Goal: Transaction & Acquisition: Book appointment/travel/reservation

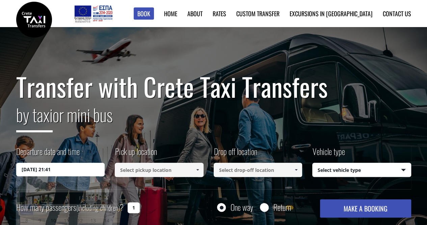
click at [57, 170] on input "[DATE] 21:41" at bounding box center [60, 169] width 89 height 14
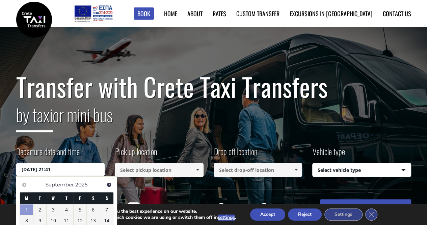
scroll to position [68, 0]
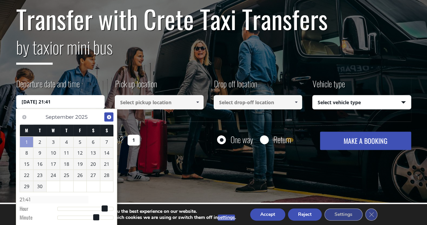
click at [112, 114] on link "Next" at bounding box center [108, 116] width 9 height 9
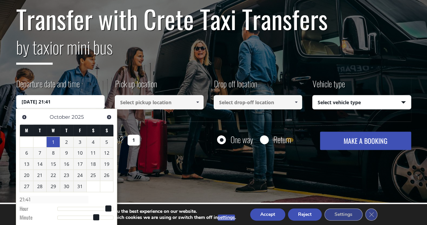
click at [54, 142] on link "1" at bounding box center [53, 141] width 13 height 11
type input "[DATE] 00:00"
click at [50, 139] on link "1" at bounding box center [53, 141] width 13 height 11
click at [202, 143] on div "One way Return" at bounding box center [243, 139] width 99 height 16
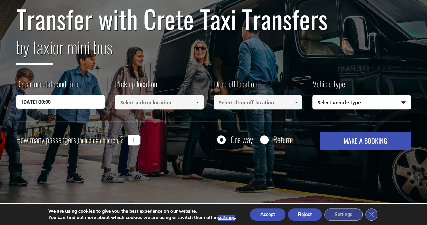
click at [153, 102] on input at bounding box center [159, 102] width 89 height 14
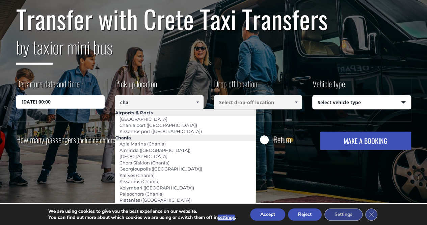
type input "cha"
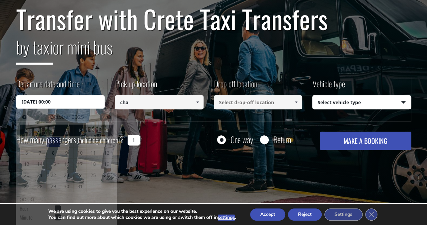
click at [63, 102] on input "[DATE] 00:00" at bounding box center [60, 102] width 89 height 14
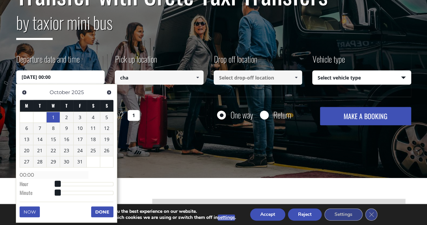
scroll to position [101, 0]
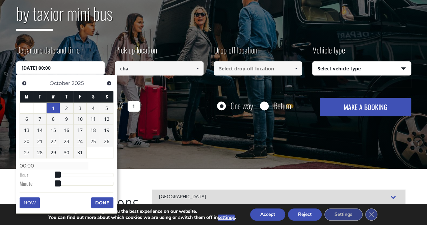
type input "[DATE] 02:00"
type input "02:00"
click at [62, 176] on div at bounding box center [85, 175] width 56 height 4
type input "[DATE] 03:00"
type input "03:00"
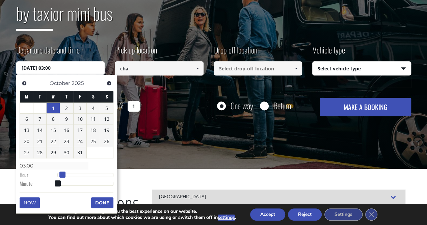
type input "[DATE] 04:00"
type input "04:00"
type input "[DATE] 05:00"
type input "05:00"
type input "[DATE] 06:00"
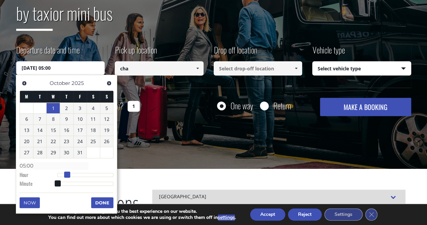
type input "06:00"
type input "[DATE] 07:00"
type input "07:00"
type input "[DATE] 08:00"
type input "08:00"
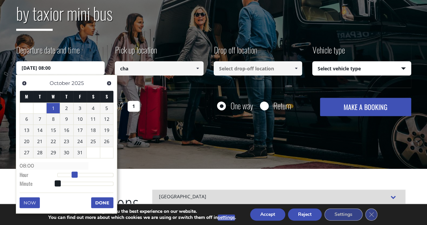
type input "[DATE] 09:00"
type input "09:00"
type input "[DATE] 11:00"
type input "11:00"
type input "[DATE] 12:00"
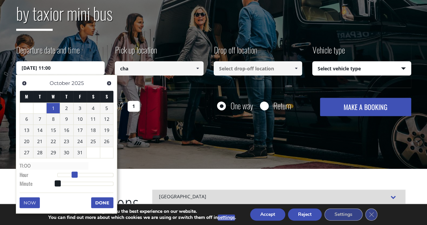
type input "12:00"
type input "[DATE] 13:00"
type input "13:00"
type input "[DATE] 14:00"
type input "14:00"
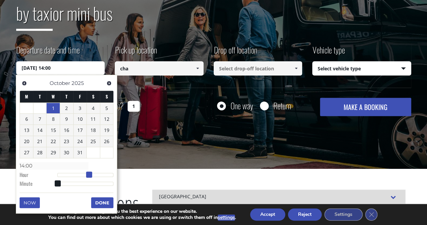
type input "[DATE] 13:00"
type input "13:00"
type input "[DATE] 12:00"
type input "12:00"
type input "[DATE] 11:00"
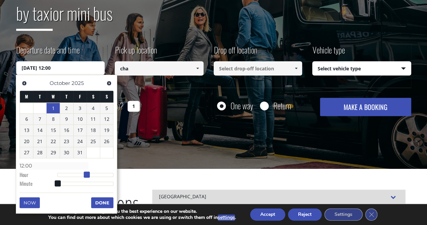
type input "11:00"
type input "[DATE] 10:00"
type input "10:00"
type input "[DATE] 11:00"
type input "11:00"
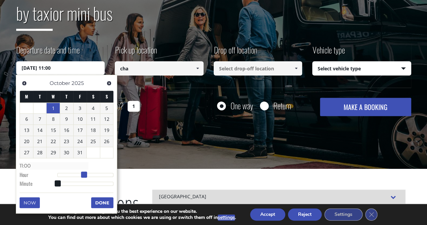
type input "[DATE] 12:00"
type input "12:00"
drag, startPoint x: 64, startPoint y: 174, endPoint x: 87, endPoint y: 172, distance: 23.4
click at [87, 172] on span at bounding box center [87, 174] width 6 height 6
type input "[DATE] 12:01"
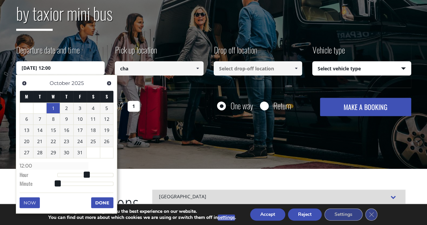
type input "12:01"
type input "[DATE] 12:03"
type input "12:03"
type input "[DATE] 12:05"
type input "12:05"
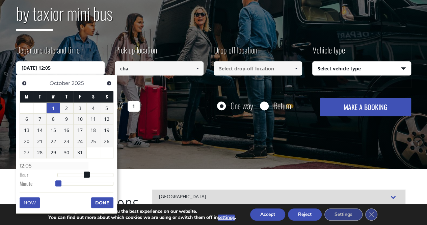
type input "[DATE] 12:11"
type input "12:11"
type input "[DATE] 12:20"
type input "12:20"
type input "[DATE] 12:28"
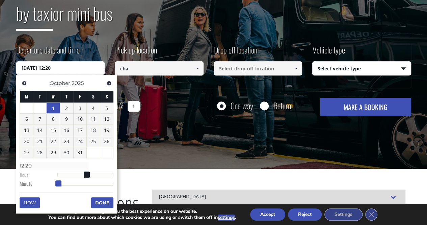
type input "12:28"
type input "[DATE] 12:33"
type input "12:33"
type input "[DATE] 12:36"
type input "12:36"
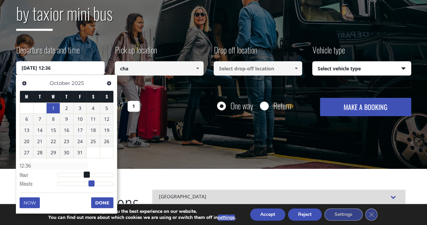
type input "[DATE] 12:35"
type input "12:35"
type input "[DATE] 12:33"
type input "12:33"
type input "[DATE] 12:32"
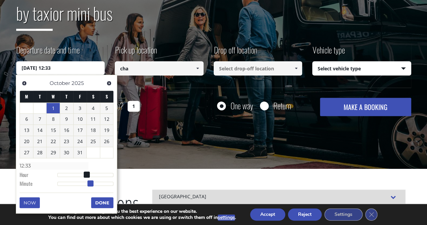
type input "12:32"
type input "[DATE] 12:31"
type input "12:31"
type input "[DATE] 12:30"
type input "12:30"
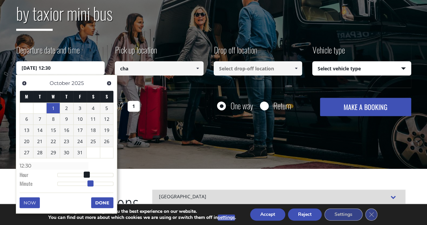
type input "[DATE] 12:29"
type input "12:29"
type input "[DATE] 12:28"
type input "12:28"
type input "[DATE] 12:29"
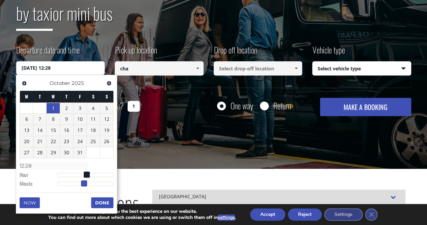
type input "12:29"
type input "[DATE] 12:30"
type input "12:30"
type input "[DATE] 12:31"
type input "12:31"
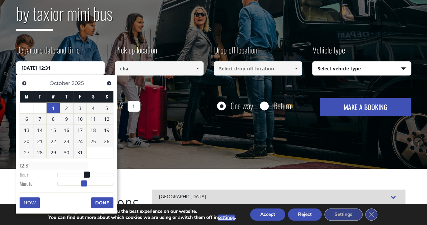
type input "[DATE] 12:32"
type input "12:32"
type input "[DATE] 12:31"
type input "12:31"
type input "[DATE] 12:30"
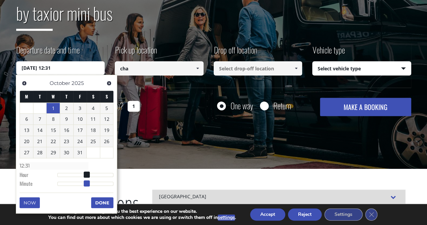
type input "12:30"
drag, startPoint x: 58, startPoint y: 183, endPoint x: 87, endPoint y: 183, distance: 29.0
click at [87, 183] on span at bounding box center [86, 183] width 6 height 6
click at [101, 201] on button "Done" at bounding box center [102, 202] width 22 height 11
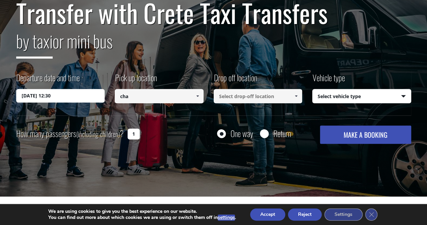
scroll to position [68, 0]
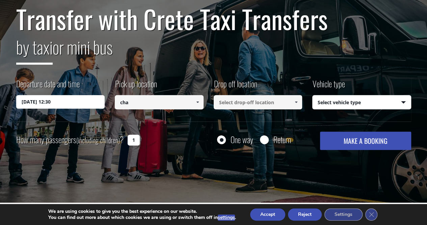
click at [138, 101] on input "cha" at bounding box center [159, 102] width 89 height 14
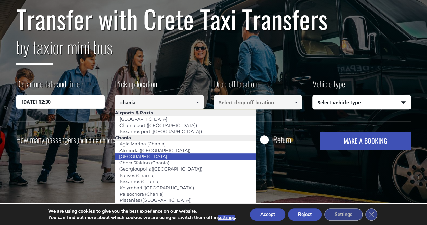
click at [146, 156] on link "[GEOGRAPHIC_DATA]" at bounding box center [143, 155] width 57 height 9
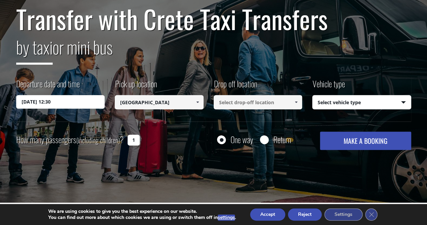
type input "[GEOGRAPHIC_DATA]"
click at [232, 106] on input at bounding box center [258, 102] width 89 height 14
click at [234, 101] on input at bounding box center [258, 102] width 89 height 14
click at [296, 102] on span at bounding box center [295, 101] width 5 height 5
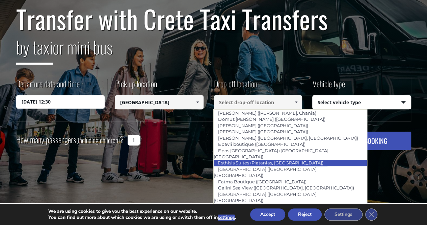
scroll to position [304, 0]
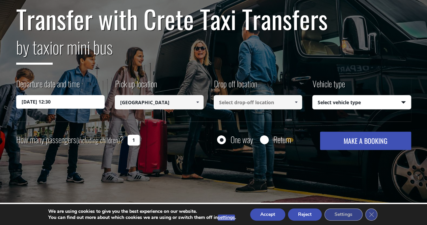
click at [265, 103] on input at bounding box center [258, 102] width 89 height 14
click at [293, 102] on span at bounding box center [295, 101] width 5 height 5
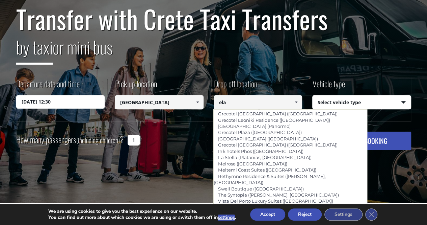
scroll to position [0, 0]
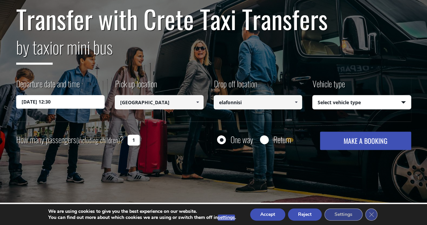
click at [252, 102] on input "elafonnisi" at bounding box center [258, 102] width 89 height 14
click at [298, 100] on span at bounding box center [295, 101] width 5 height 5
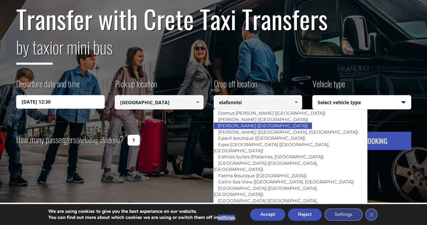
scroll to position [230, 0]
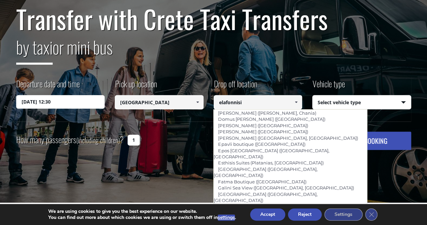
drag, startPoint x: 249, startPoint y: 101, endPoint x: 178, endPoint y: 104, distance: 71.7
click at [178, 104] on div "Departure date and time [DATE] 12:30 Pick up location Select pickup location Se…" at bounding box center [213, 100] width 395 height 44
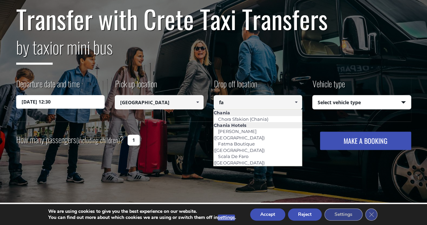
scroll to position [0, 0]
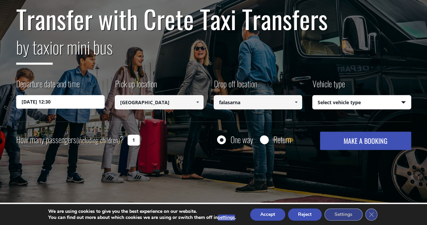
type input "falasarna"
click at [320, 131] on button "MAKE A BOOKING" at bounding box center [365, 140] width 91 height 18
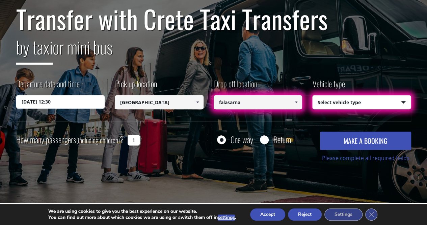
click at [367, 102] on select "Select vehicle type Taxi (4 passengers) Mercedes E Class Mini Van (7 passengers…" at bounding box center [362, 102] width 98 height 14
select select "541"
click at [313, 95] on select "Select vehicle type Taxi (4 passengers) Mercedes E Class Mini Van (7 passengers…" at bounding box center [362, 102] width 98 height 14
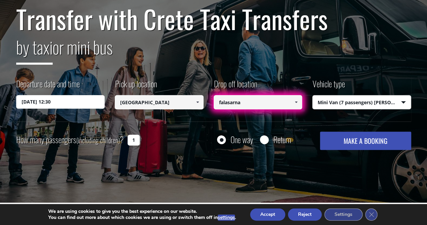
drag, startPoint x: 254, startPoint y: 158, endPoint x: 249, endPoint y: 150, distance: 9.5
click at [254, 158] on div "Transfer with Crete Taxi Transfers by taxi or mini bus Departure date and time …" at bounding box center [213, 80] width 427 height 243
click at [266, 140] on input "Return" at bounding box center [264, 140] width 8 height 8
radio input "true"
type input "falasarna"
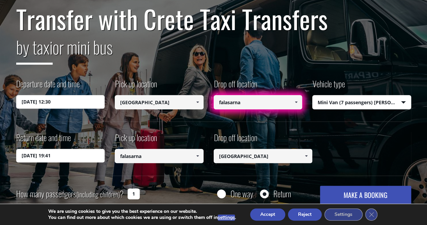
click at [243, 158] on input "[GEOGRAPHIC_DATA]" at bounding box center [263, 156] width 99 height 14
click at [306, 155] on span at bounding box center [306, 155] width 5 height 5
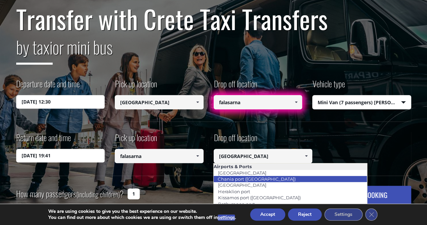
click at [255, 180] on link "Chania port ([GEOGRAPHIC_DATA])" at bounding box center [256, 178] width 86 height 9
type input "Chania port ([GEOGRAPHIC_DATA])"
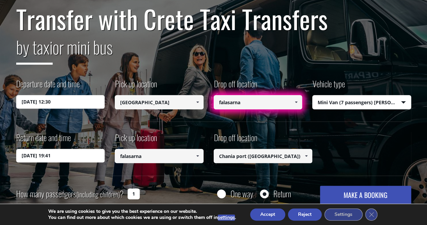
click at [234, 97] on input "falasarna" at bounding box center [258, 102] width 89 height 14
click at [296, 102] on span at bounding box center [295, 101] width 5 height 5
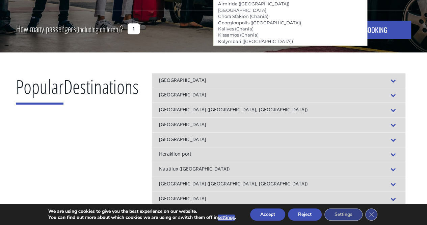
scroll to position [68, 0]
